Goal: Task Accomplishment & Management: Complete application form

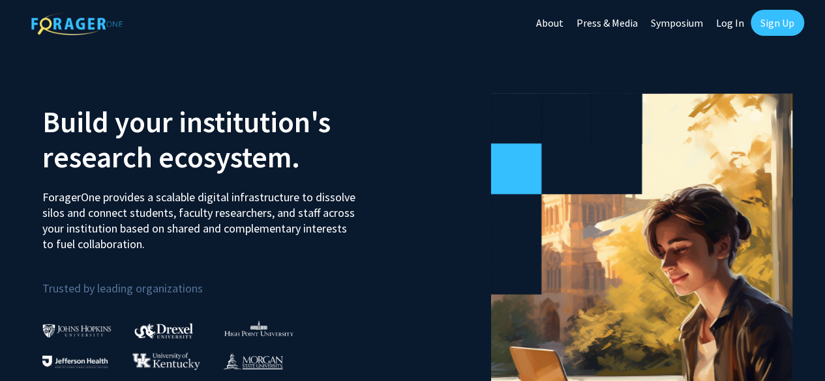
click at [778, 21] on link "Sign Up" at bounding box center [777, 23] width 53 height 26
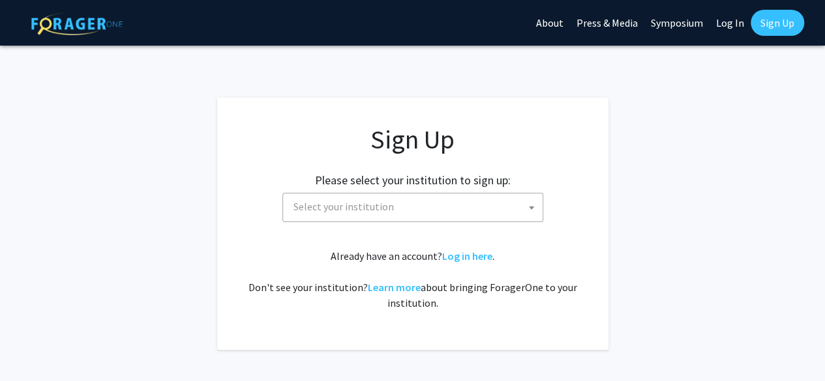
click at [730, 16] on link "Log In" at bounding box center [729, 23] width 41 height 46
select select
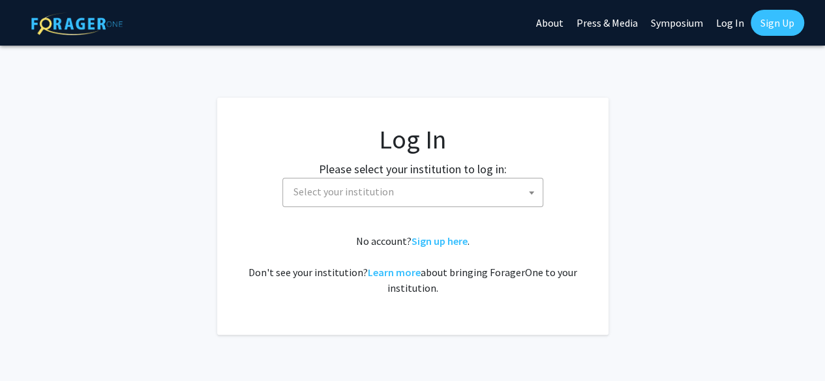
click at [347, 201] on span "Select your institution" at bounding box center [415, 192] width 254 height 27
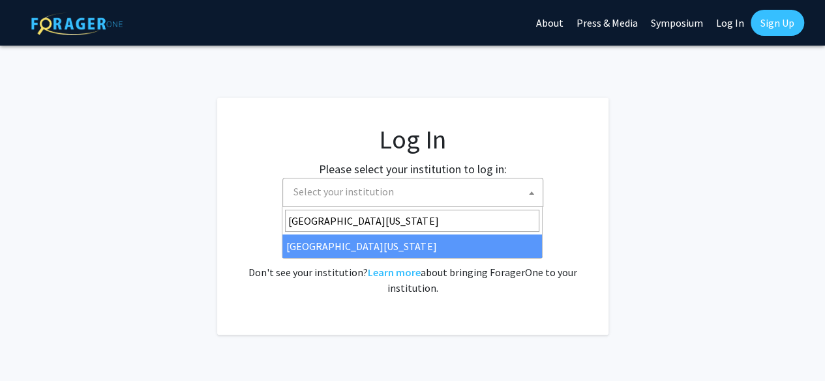
type input "[GEOGRAPHIC_DATA][US_STATE]"
select select "33"
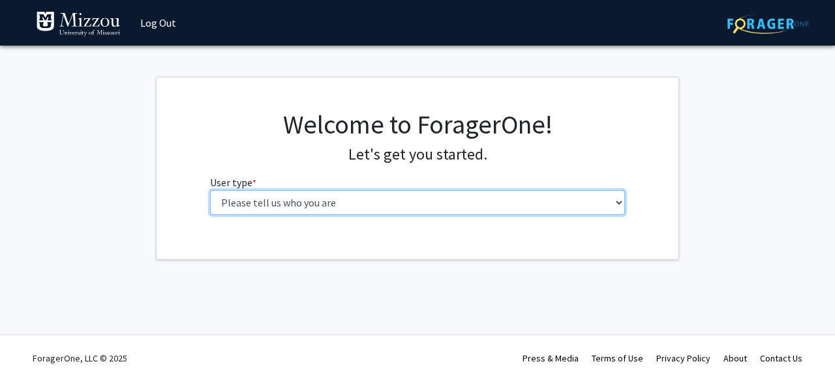
click at [359, 203] on select "Please tell us who you are Undergraduate Student Master's Student Doctoral Cand…" at bounding box center [417, 202] width 415 height 25
select select "5: faculty"
click at [210, 190] on select "Please tell us who you are Undergraduate Student Master's Student Doctoral Cand…" at bounding box center [417, 202] width 415 height 25
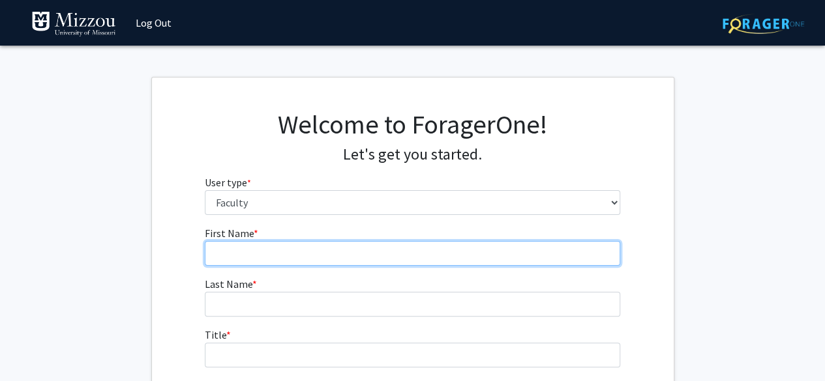
click at [302, 247] on input "First Name * required" at bounding box center [412, 253] width 415 height 25
type input "[PERSON_NAME]"
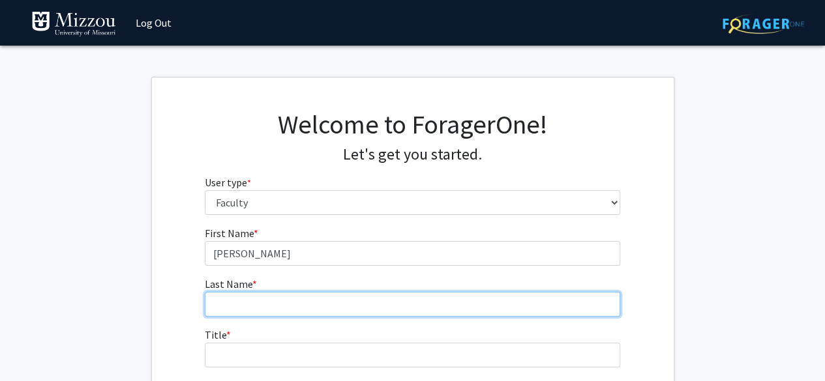
click at [250, 297] on input "Last Name * required" at bounding box center [412, 304] width 415 height 25
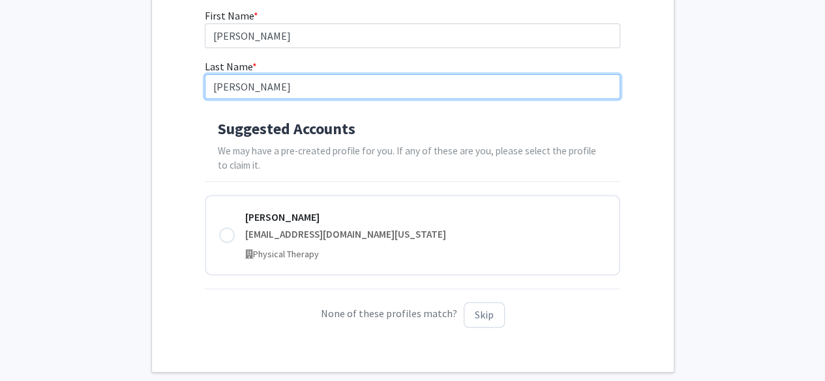
scroll to position [218, 0]
type input "[PERSON_NAME]"
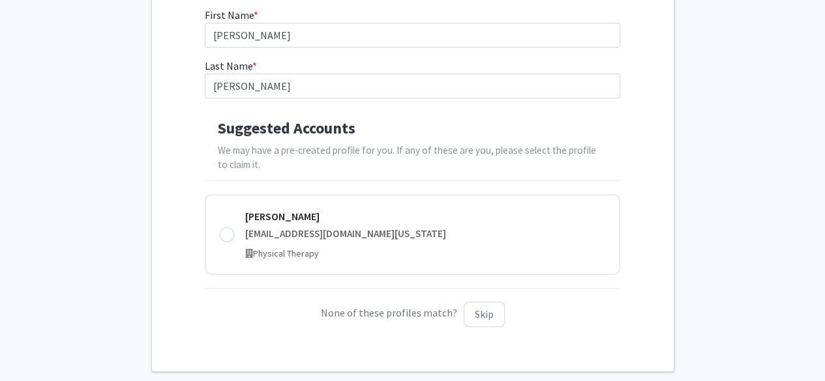
click at [226, 232] on div at bounding box center [227, 235] width 16 height 16
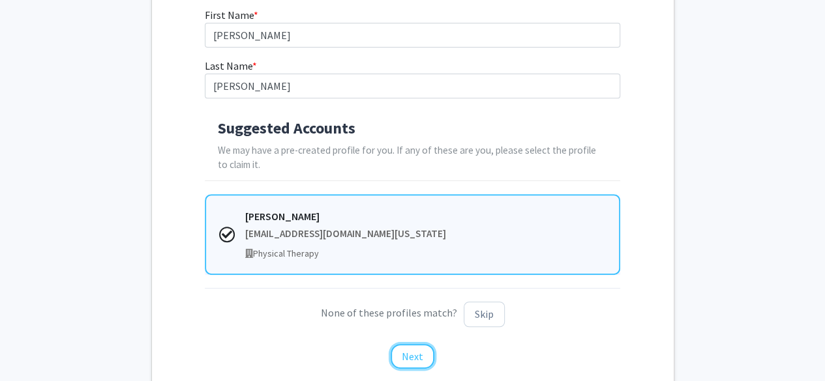
click at [419, 345] on button "Next" at bounding box center [413, 356] width 44 height 25
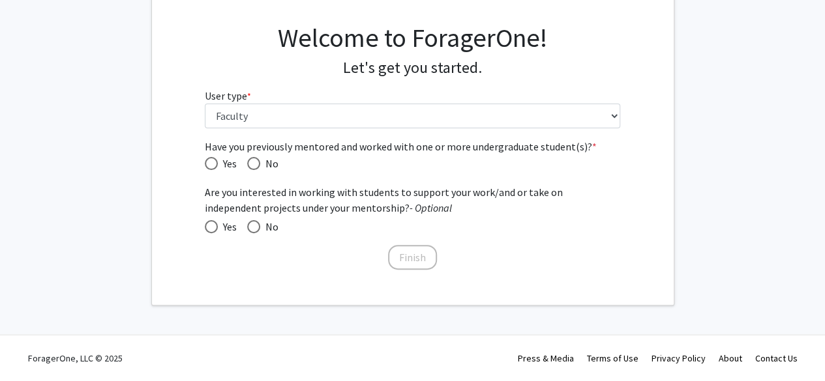
scroll to position [85, 0]
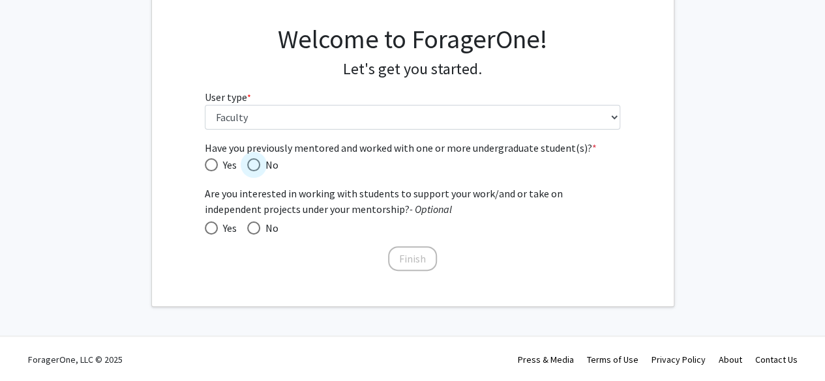
click at [258, 160] on span "Have you previously mentored and worked with one or more undergraduate student(…" at bounding box center [253, 164] width 13 height 13
click at [258, 160] on input "No" at bounding box center [253, 164] width 13 height 13
radio input "true"
click at [255, 230] on span at bounding box center [253, 228] width 13 height 13
click at [255, 230] on input "No" at bounding box center [253, 228] width 13 height 13
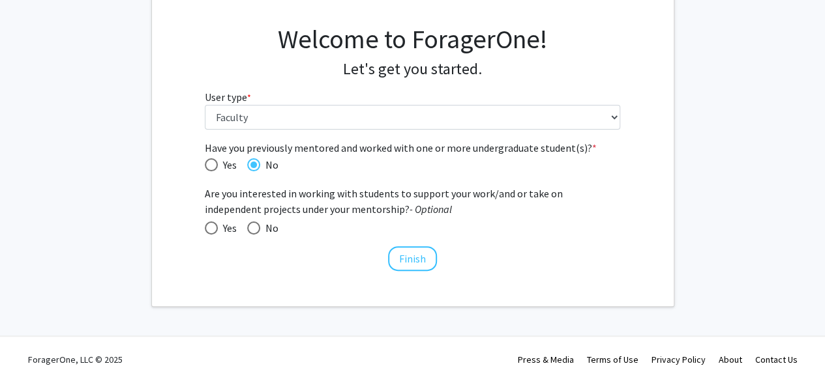
radio input "true"
click at [410, 265] on button "Finish" at bounding box center [412, 258] width 49 height 25
